Goal: Task Accomplishment & Management: Manage account settings

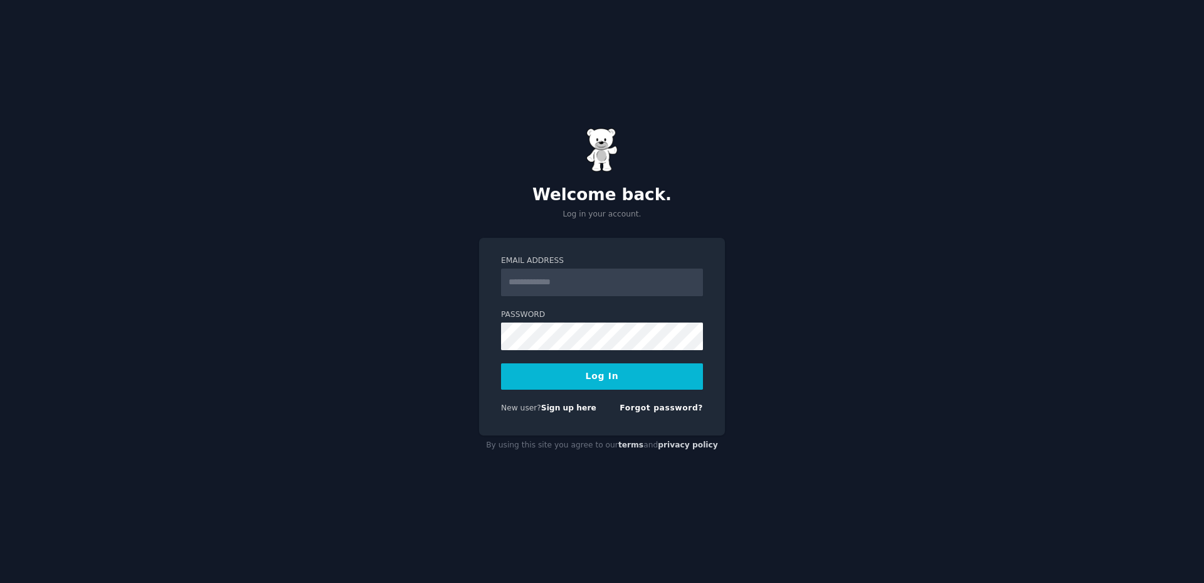
click at [543, 277] on input "Email Address" at bounding box center [602, 282] width 202 height 28
click at [543, 278] on input "Email Address" at bounding box center [602, 282] width 202 height 28
click at [551, 283] on input "Email Address" at bounding box center [602, 282] width 202 height 28
type input "**********"
click at [563, 384] on button "Log In" at bounding box center [602, 376] width 202 height 26
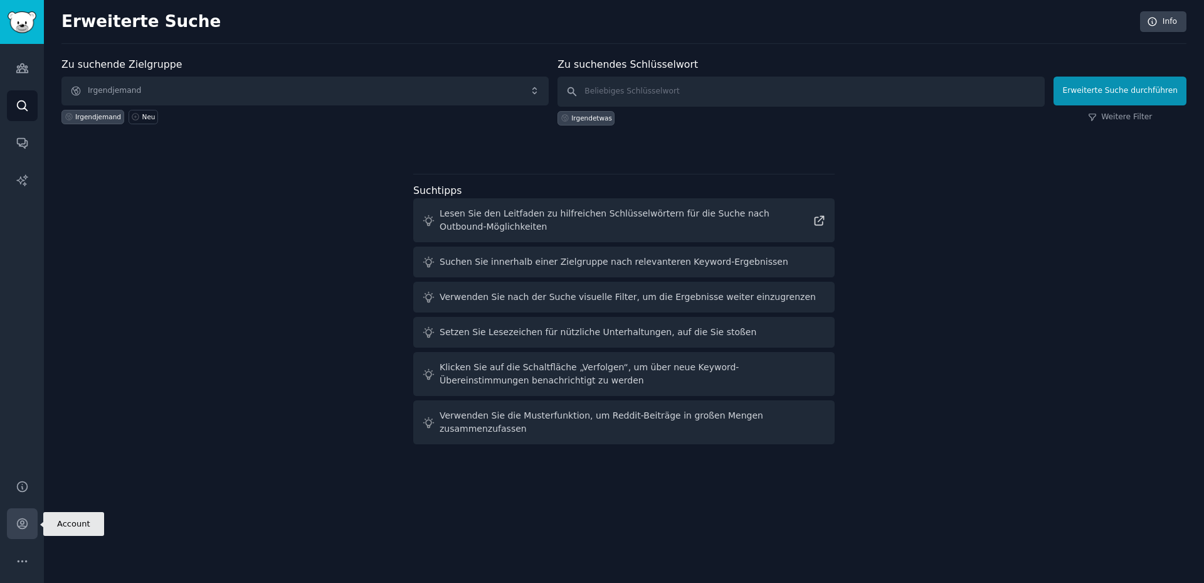
click at [23, 524] on icon "Seitenleiste" at bounding box center [22, 523] width 13 height 13
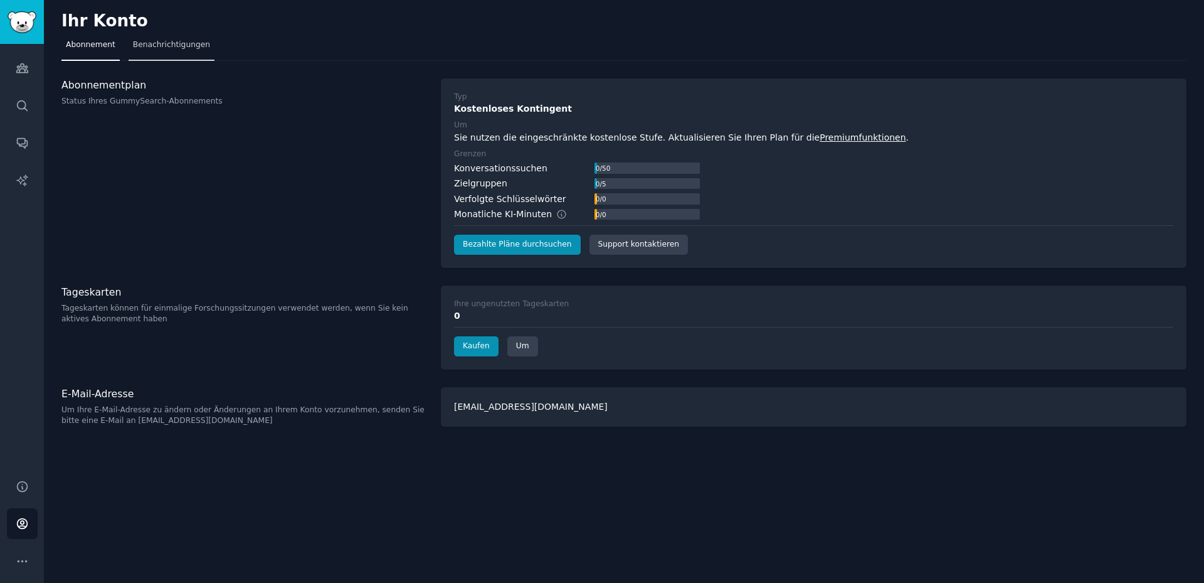
click at [141, 41] on font "Benachrichtigungen" at bounding box center [171, 44] width 77 height 9
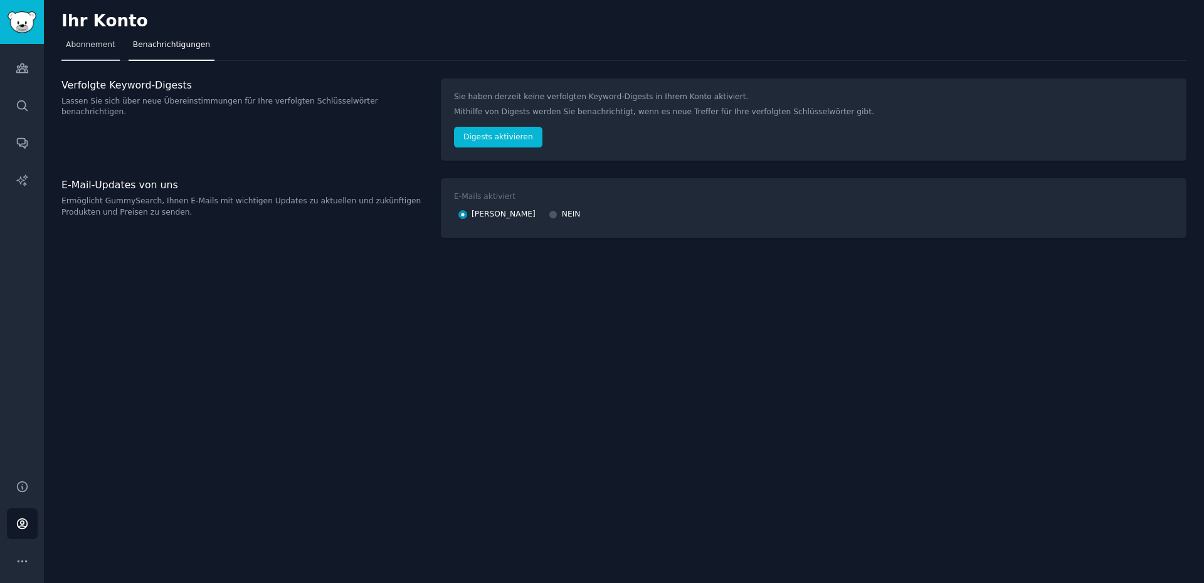
click at [68, 43] on font "Abonnement" at bounding box center [91, 44] width 50 height 9
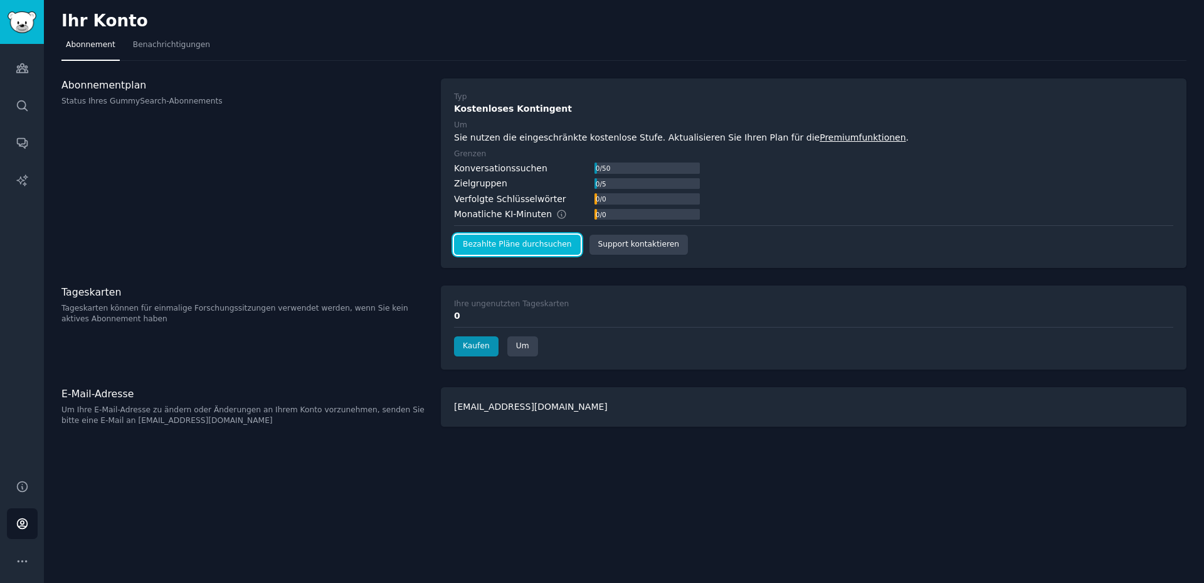
click at [542, 251] on link "Bezahlte Pläne durchsuchen" at bounding box center [517, 245] width 127 height 20
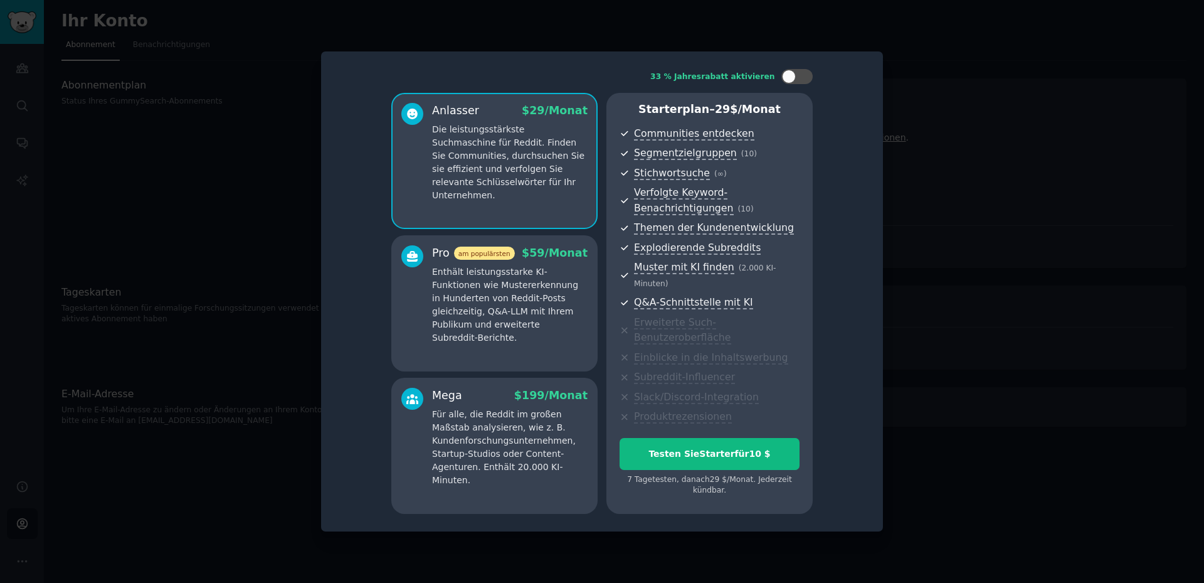
click at [946, 88] on div at bounding box center [602, 291] width 1204 height 583
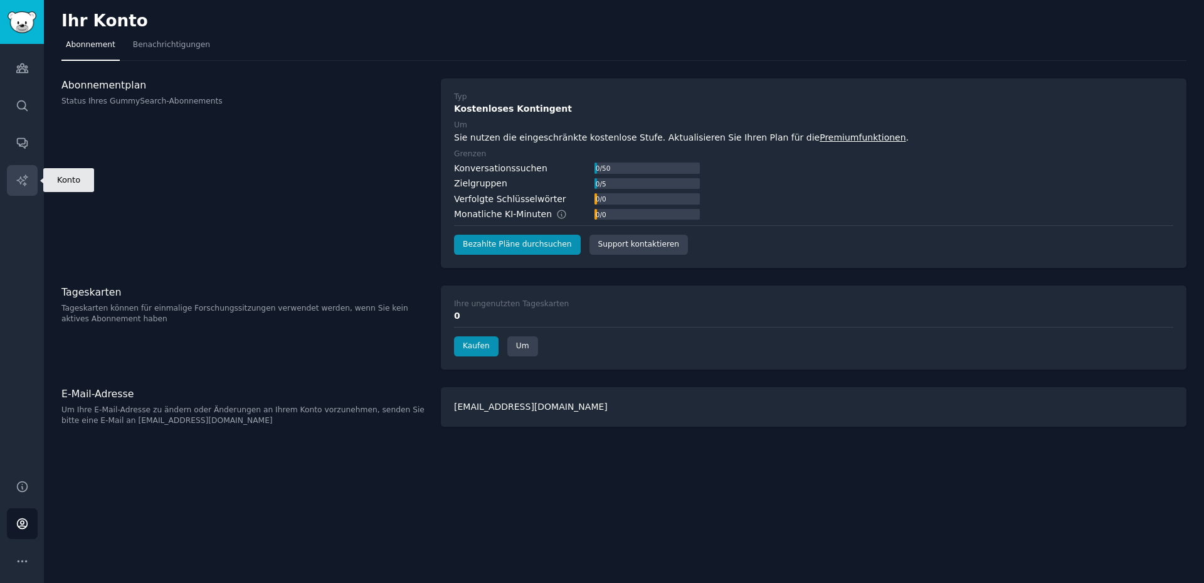
click at [23, 184] on icon "Seitenleiste" at bounding box center [21, 179] width 11 height 11
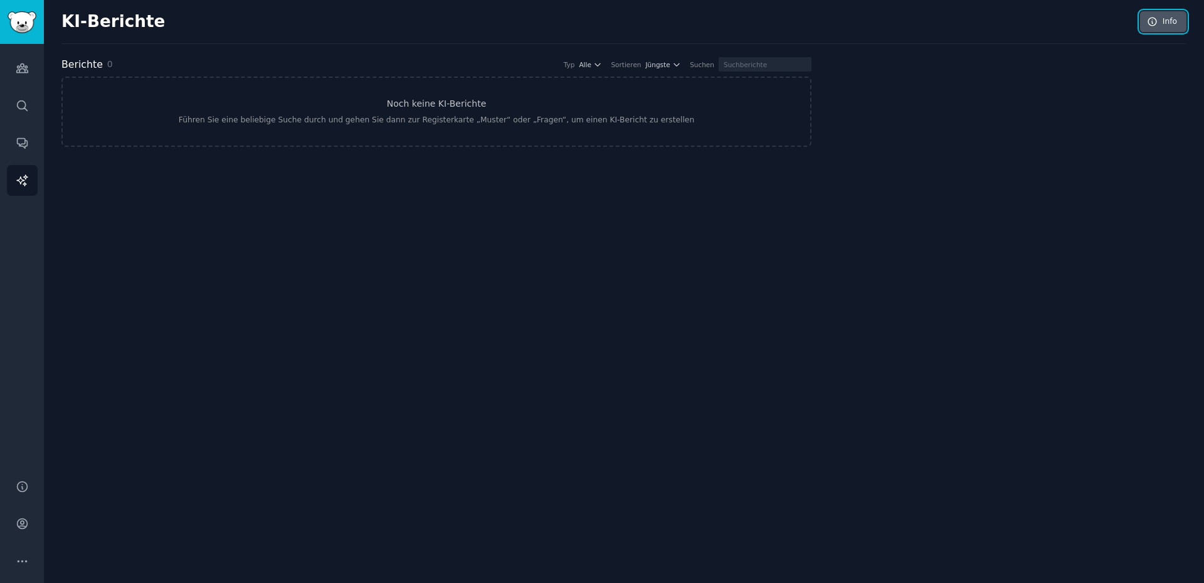
click at [1165, 27] on link "Info" at bounding box center [1163, 21] width 46 height 21
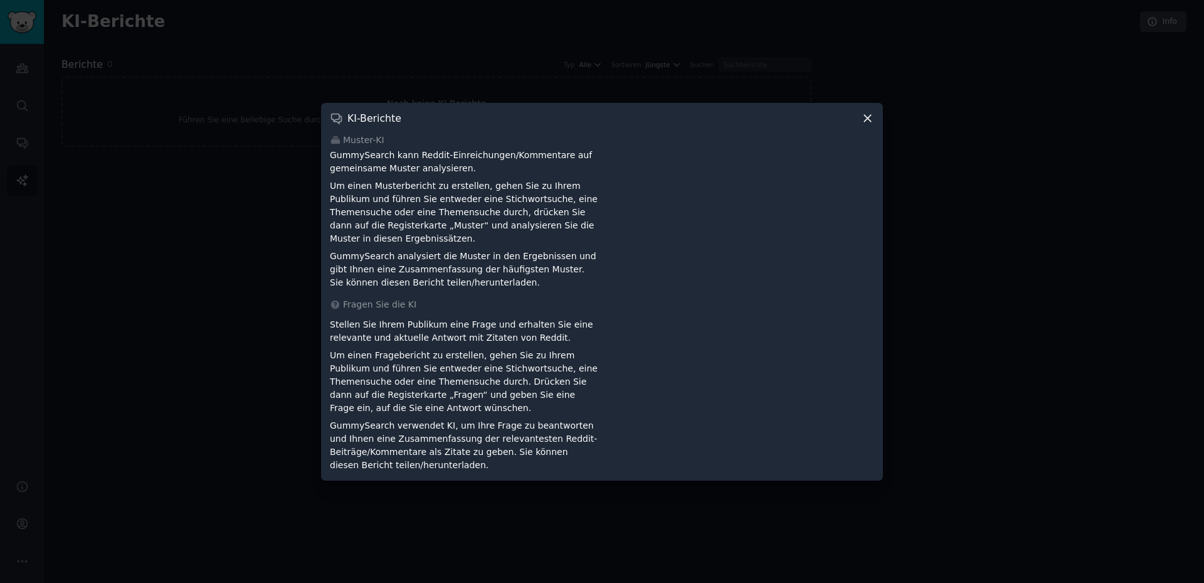
click at [16, 21] on div at bounding box center [602, 291] width 1204 height 583
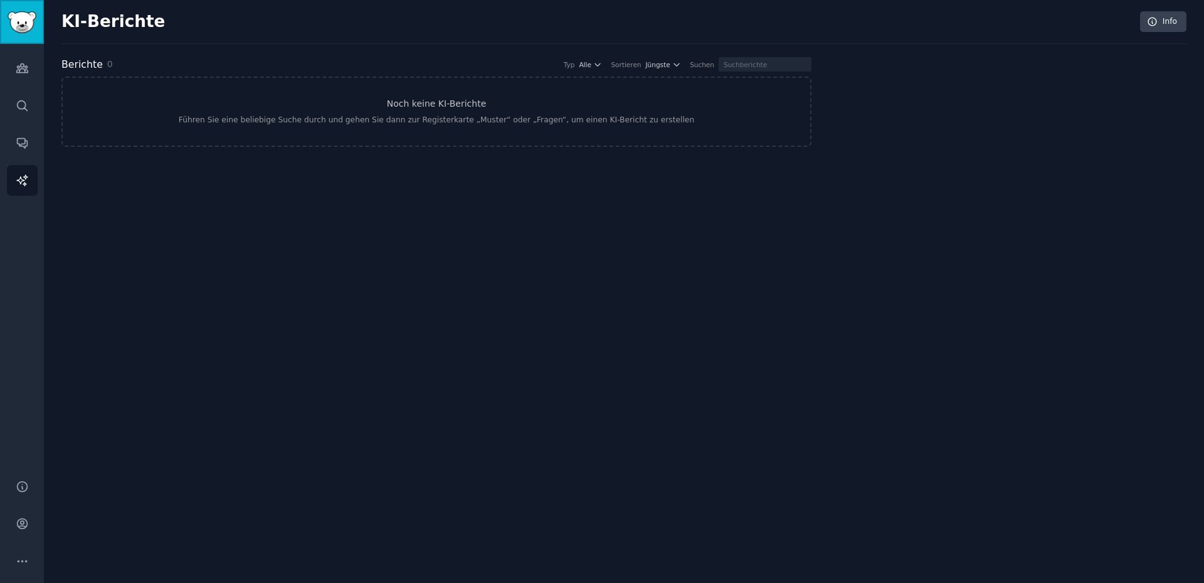
click at [16, 21] on img "Seitenleiste" at bounding box center [22, 22] width 29 height 22
